Goal: Information Seeking & Learning: Learn about a topic

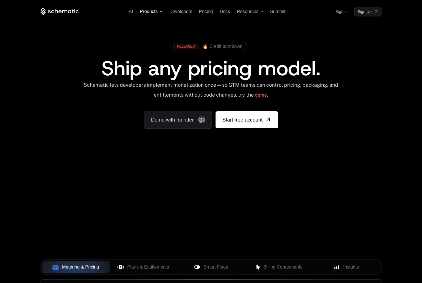
click at [149, 14] on span "Products" at bounding box center [149, 11] width 18 height 5
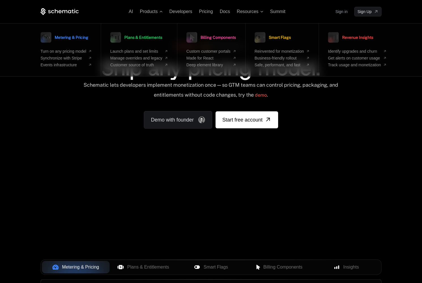
click at [68, 12] on icon at bounding box center [69, 11] width 3 height 3
click at [186, 159] on div "AI Products Metering & Pricing Turn on any pricing model Synchronize with Strip…" at bounding box center [211, 84] width 422 height 169
click at [153, 12] on span "Products" at bounding box center [149, 11] width 18 height 5
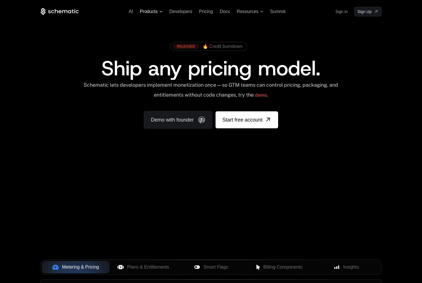
click at [153, 12] on span "Products" at bounding box center [149, 11] width 18 height 5
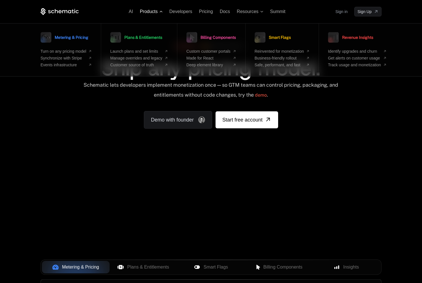
click at [153, 12] on span "Products" at bounding box center [149, 11] width 18 height 5
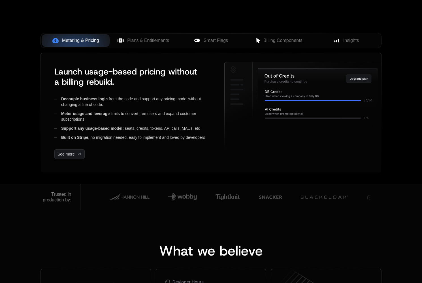
scroll to position [231, 0]
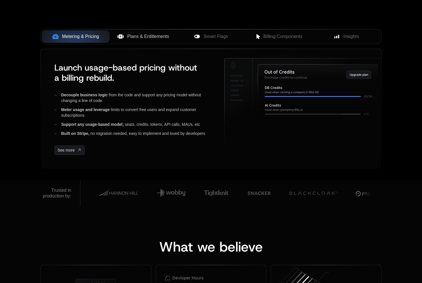
click at [160, 38] on span "Plans & Entitlements" at bounding box center [148, 36] width 42 height 7
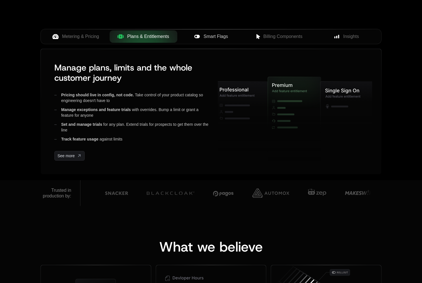
click at [208, 37] on span "Smart Flags" at bounding box center [216, 36] width 24 height 7
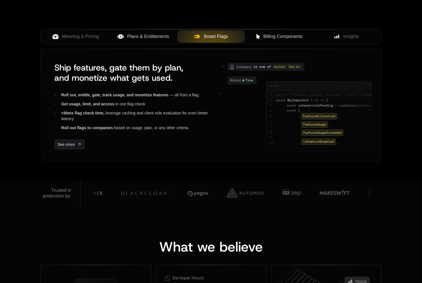
click at [271, 36] on span "Billing Components" at bounding box center [282, 36] width 39 height 7
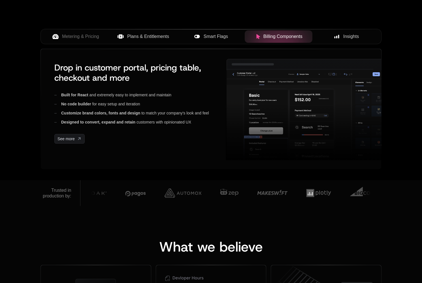
click at [347, 35] on span "Insights" at bounding box center [351, 36] width 16 height 7
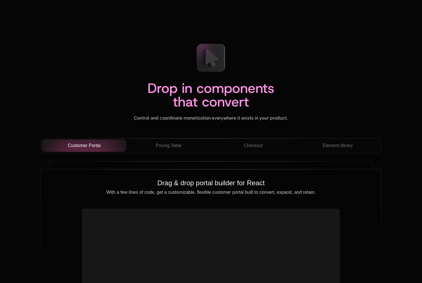
scroll to position [2002, 0]
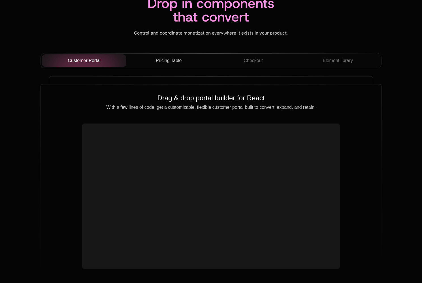
click at [172, 60] on span "Pricing Table" at bounding box center [169, 60] width 26 height 7
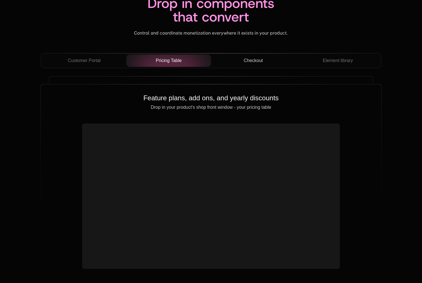
click at [254, 62] on span "Checkout" at bounding box center [253, 60] width 19 height 7
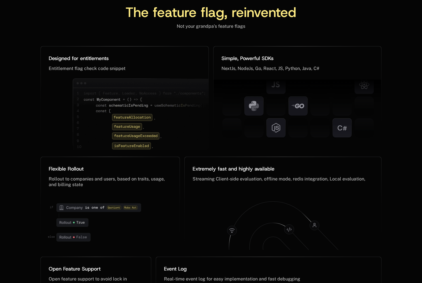
scroll to position [2722, 0]
